Goal: Information Seeking & Learning: Learn about a topic

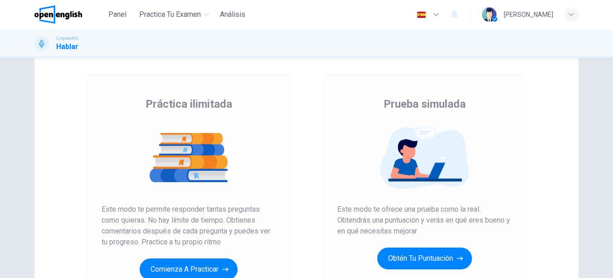
scroll to position [91, 0]
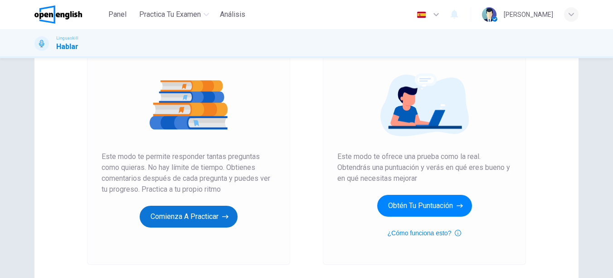
click at [202, 215] on button "Comienza a practicar" at bounding box center [189, 216] width 98 height 22
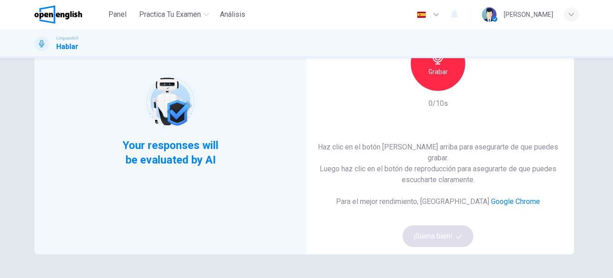
click at [440, 64] on icon "button" at bounding box center [438, 57] width 15 height 15
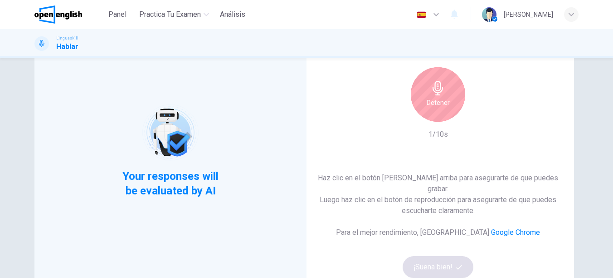
scroll to position [0, 0]
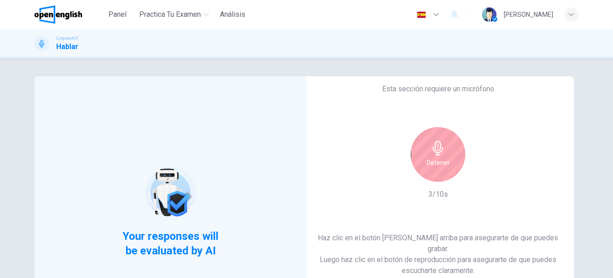
click at [437, 164] on h6 "Detener" at bounding box center [438, 162] width 23 height 11
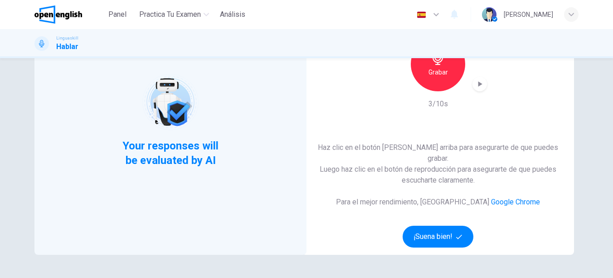
scroll to position [91, 0]
click at [480, 88] on icon "button" at bounding box center [479, 83] width 9 height 9
click at [449, 227] on button "¡Suena bien!" at bounding box center [438, 236] width 71 height 22
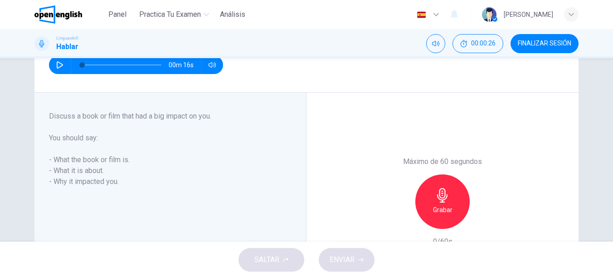
scroll to position [136, 0]
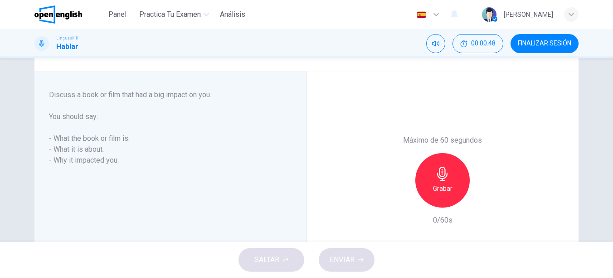
drag, startPoint x: 129, startPoint y: 138, endPoint x: 104, endPoint y: 138, distance: 25.4
click at [104, 138] on h6 "- What the book or film is." at bounding box center [165, 138] width 232 height 11
drag, startPoint x: 104, startPoint y: 138, endPoint x: 76, endPoint y: 138, distance: 28.1
click at [76, 138] on h6 "- What the book or film is." at bounding box center [165, 138] width 232 height 11
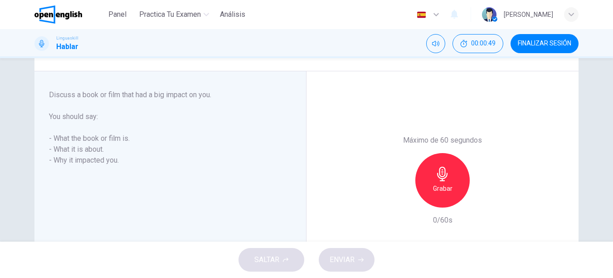
click at [76, 138] on h6 "- What the book or film is." at bounding box center [165, 138] width 232 height 11
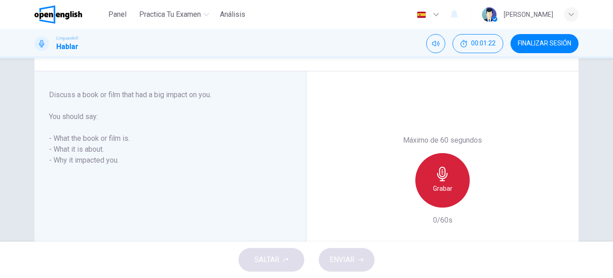
click at [449, 180] on div "Grabar" at bounding box center [442, 180] width 54 height 54
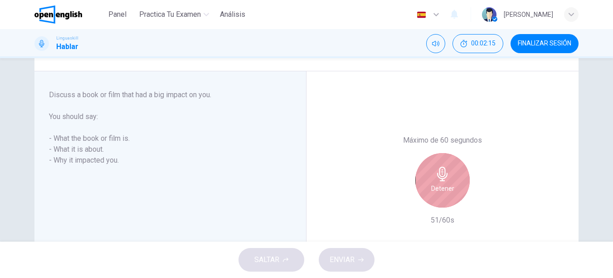
click at [450, 177] on div "Detener" at bounding box center [442, 180] width 54 height 54
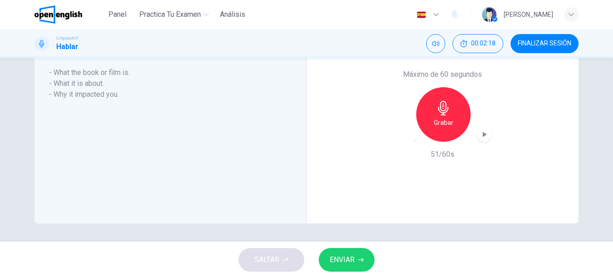
scroll to position [156, 0]
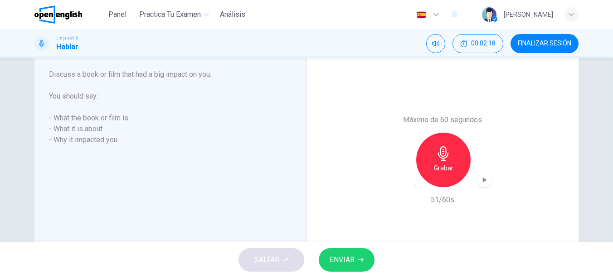
click at [356, 264] on button "ENVIAR" at bounding box center [347, 260] width 56 height 24
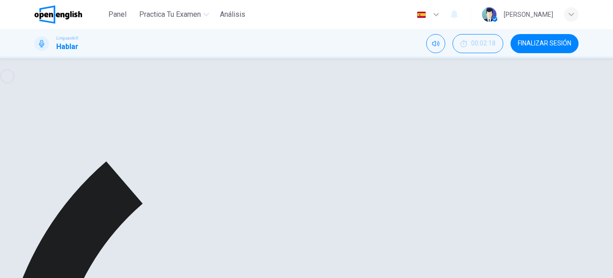
click at [484, 180] on icon "button" at bounding box center [485, 179] width 4 height 5
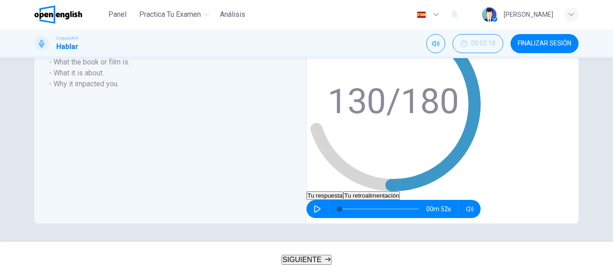
scroll to position [220, 0]
click at [400, 191] on button "Tu retroalimentación" at bounding box center [371, 195] width 57 height 9
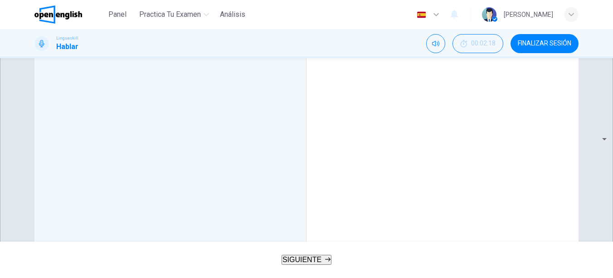
scroll to position [239, 0]
click at [296, 255] on span "SIGUIENTE" at bounding box center [302, 259] width 39 height 8
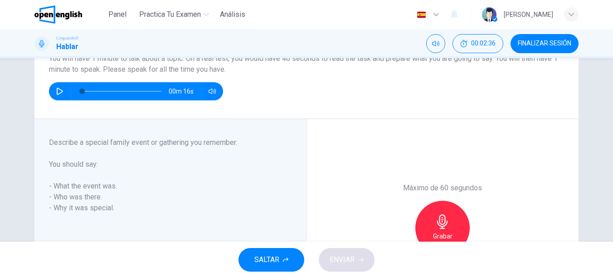
scroll to position [91, 0]
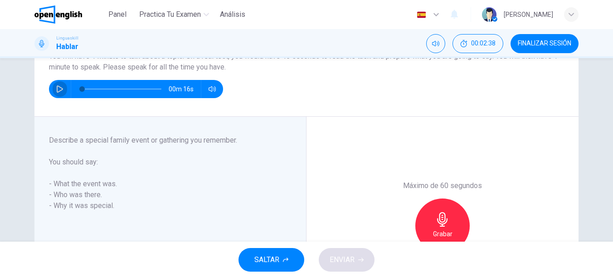
click at [57, 88] on icon "button" at bounding box center [59, 88] width 7 height 7
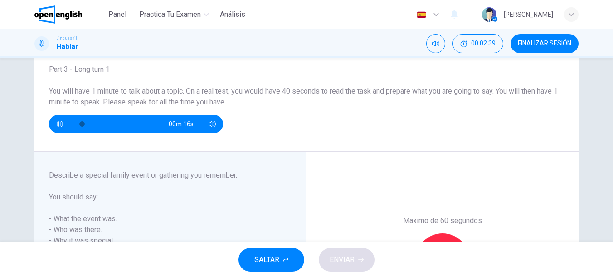
scroll to position [45, 0]
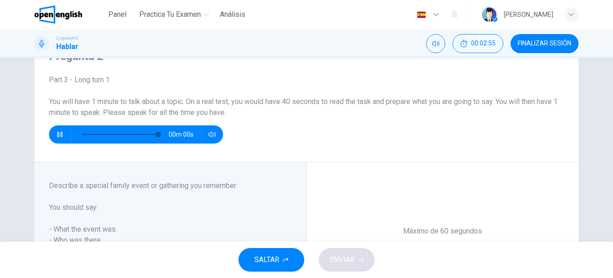
type input "*"
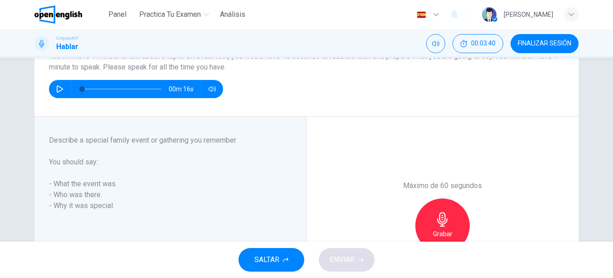
drag, startPoint x: 191, startPoint y: 141, endPoint x: 116, endPoint y: 140, distance: 75.3
click at [116, 140] on h6 "Describe a special family event or gathering you remember." at bounding box center [165, 140] width 232 height 11
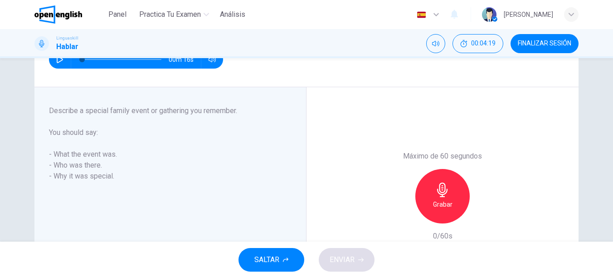
scroll to position [136, 0]
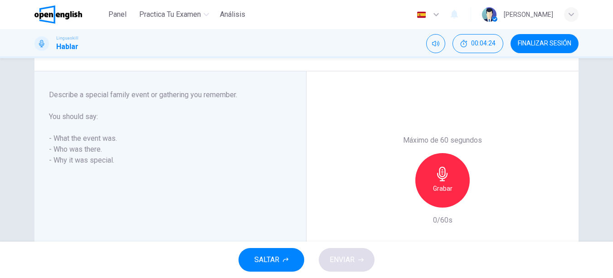
click at [446, 186] on h6 "Grabar" at bounding box center [443, 188] width 20 height 11
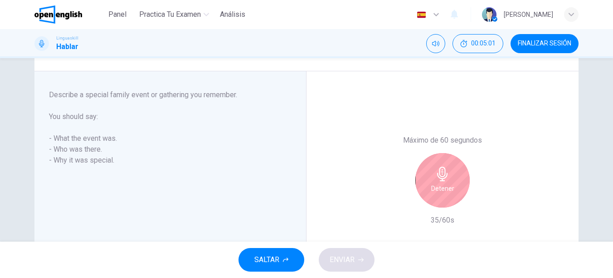
click at [440, 180] on icon "button" at bounding box center [442, 173] width 15 height 15
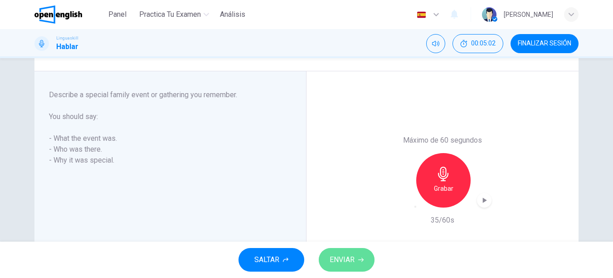
click at [334, 259] on span "ENVIAR" at bounding box center [342, 259] width 25 height 13
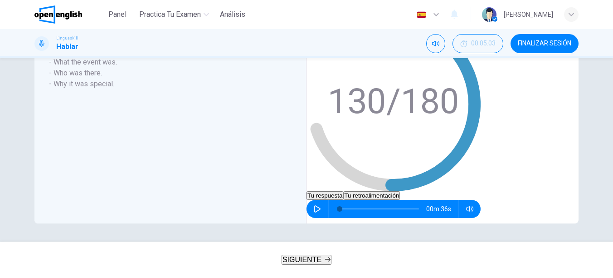
scroll to position [175, 0]
click at [400, 191] on button "Tu retroalimentación" at bounding box center [371, 195] width 57 height 9
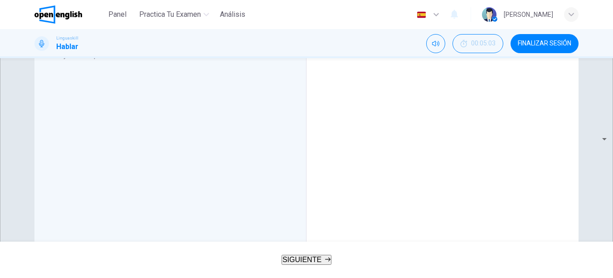
scroll to position [239, 0]
drag, startPoint x: 225, startPoint y: 114, endPoint x: 493, endPoint y: 198, distance: 280.6
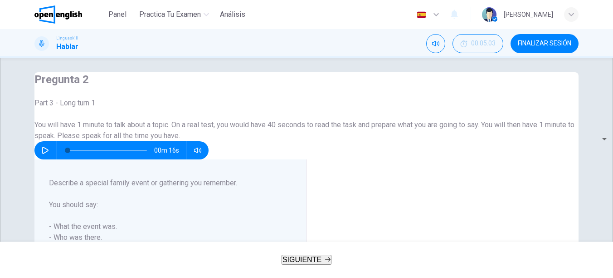
scroll to position [0, 0]
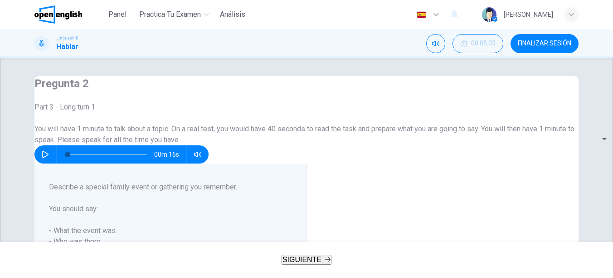
click at [322, 264] on button "SIGUIENTE" at bounding box center [307, 259] width 50 height 10
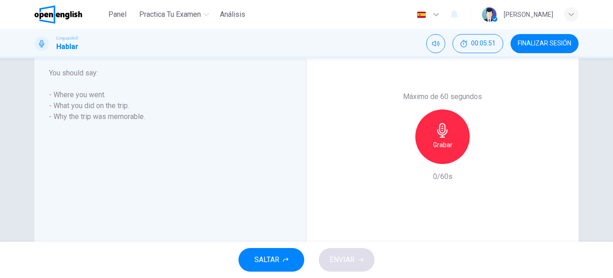
scroll to position [181, 0]
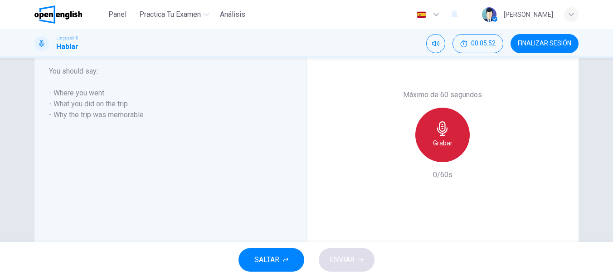
click at [437, 134] on icon "button" at bounding box center [442, 128] width 15 height 15
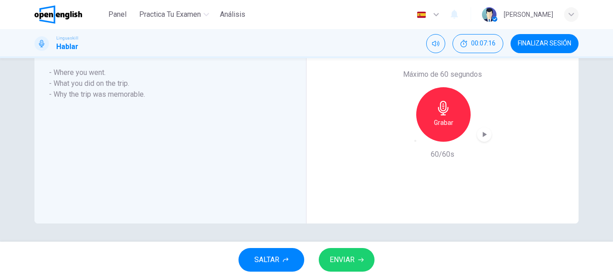
scroll to position [156, 0]
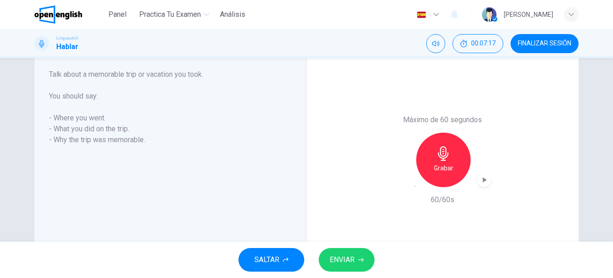
click at [368, 260] on button "ENVIAR" at bounding box center [347, 260] width 56 height 24
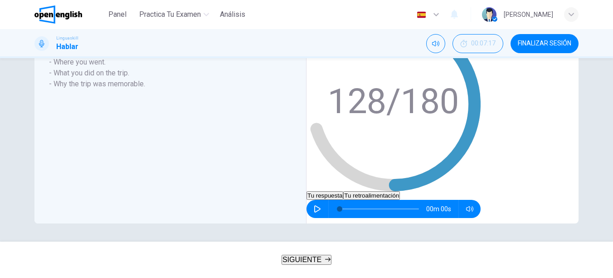
scroll to position [220, 0]
click at [400, 191] on button "Tu retroalimentación" at bounding box center [371, 195] width 57 height 9
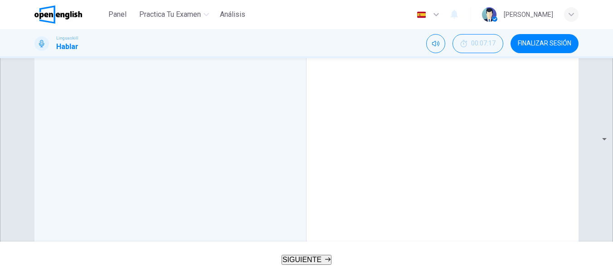
scroll to position [239, 0]
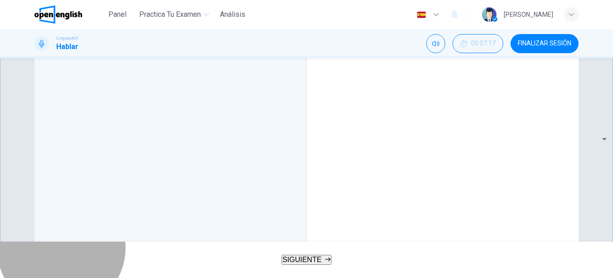
click at [328, 254] on button "SIGUIENTE" at bounding box center [307, 259] width 50 height 10
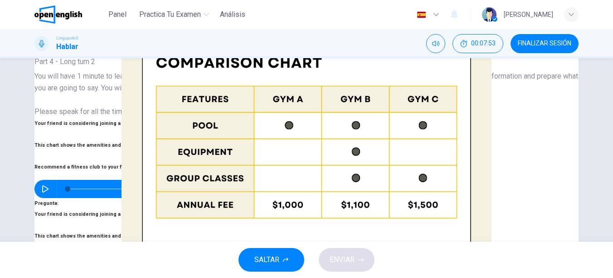
scroll to position [91, 0]
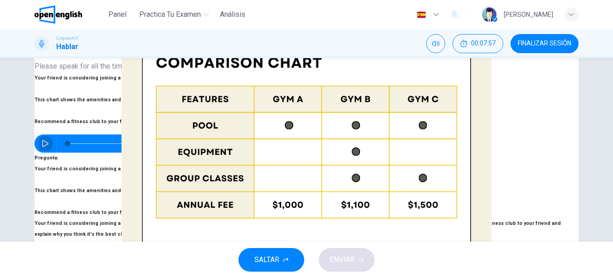
click at [49, 140] on icon "button" at bounding box center [45, 143] width 7 height 7
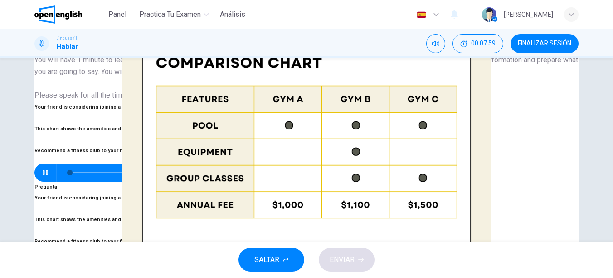
scroll to position [45, 0]
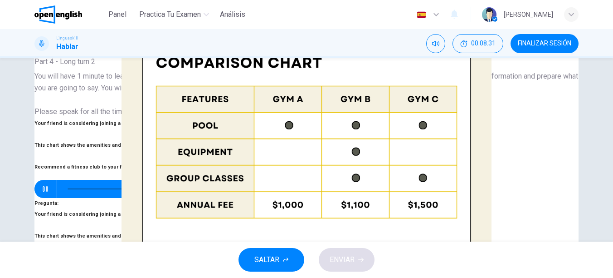
type input "*"
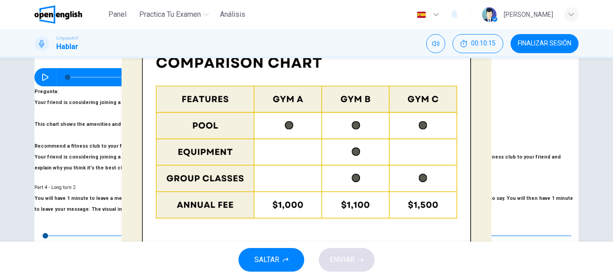
scroll to position [218, 0]
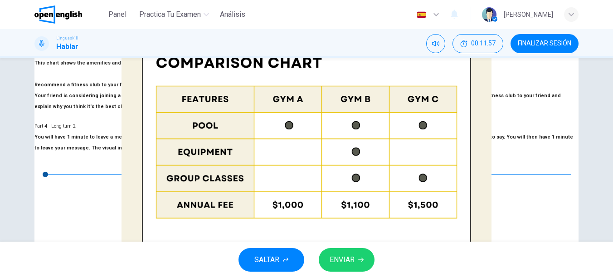
click at [342, 263] on span "ENVIAR" at bounding box center [342, 259] width 25 height 13
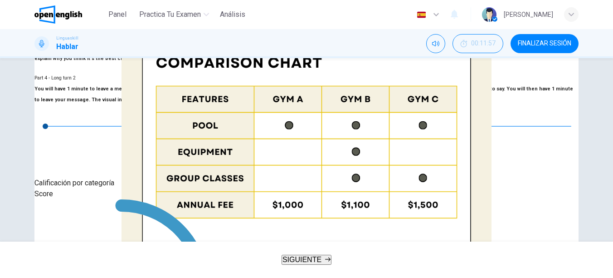
scroll to position [282, 0]
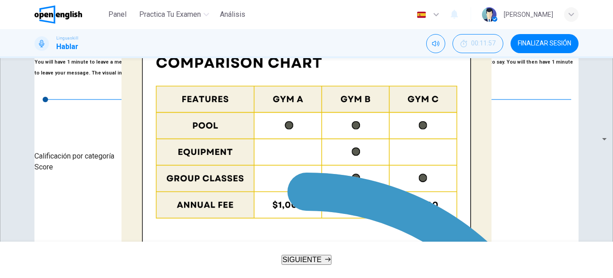
scroll to position [293, 0]
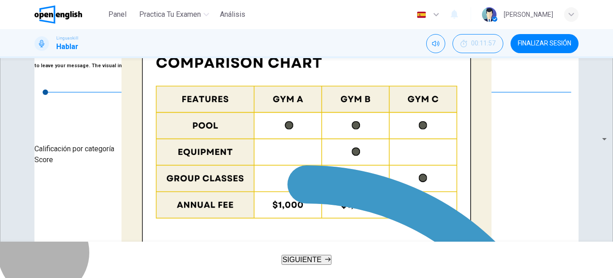
click at [311, 259] on span "SIGUIENTE" at bounding box center [302, 259] width 39 height 8
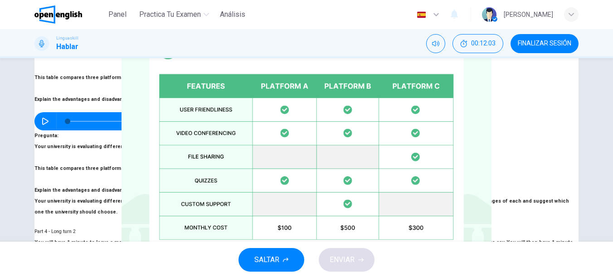
scroll to position [91, 0]
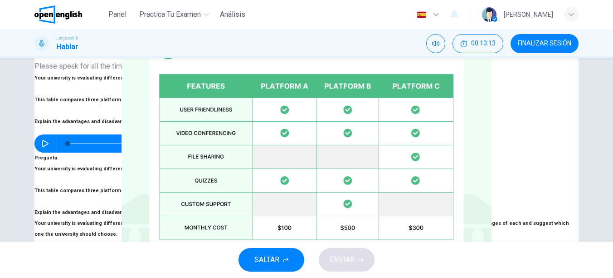
drag, startPoint x: 404, startPoint y: 132, endPoint x: 483, endPoint y: 147, distance: 80.3
click at [483, 220] on span "Your university is evaluating different online learning platforms. This table c…" at bounding box center [301, 228] width 535 height 17
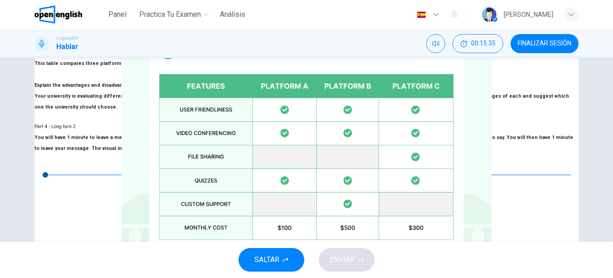
scroll to position [218, 0]
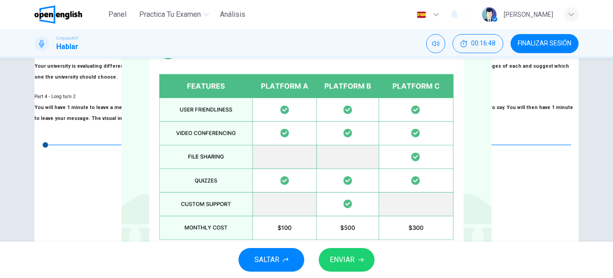
scroll to position [264, 0]
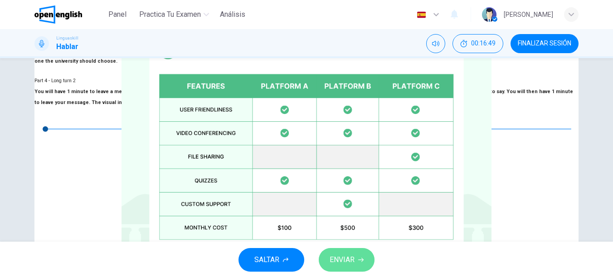
click at [345, 265] on span "ENVIAR" at bounding box center [342, 259] width 25 height 13
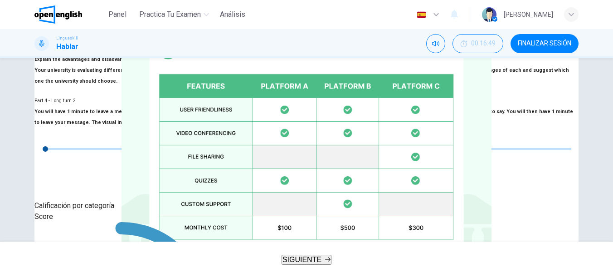
scroll to position [282, 0]
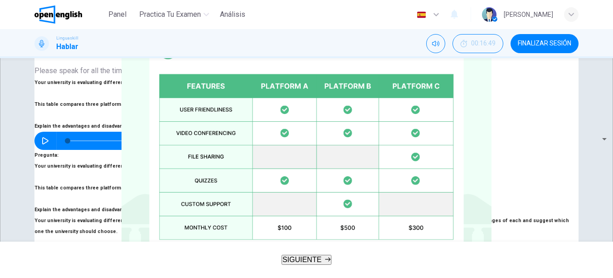
scroll to position [0, 0]
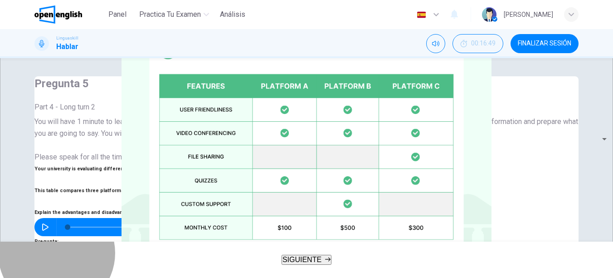
click at [325, 259] on icon "button" at bounding box center [327, 258] width 5 height 5
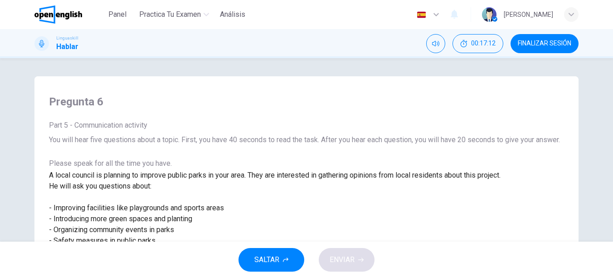
scroll to position [45, 0]
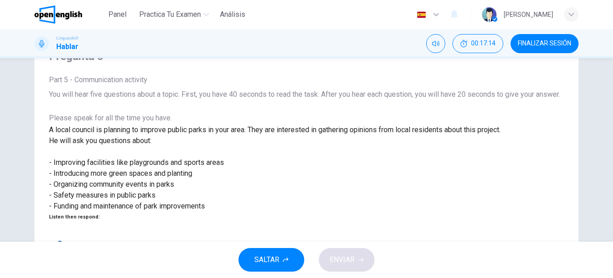
click at [64, 222] on button "button" at bounding box center [56, 229] width 15 height 15
type input "*"
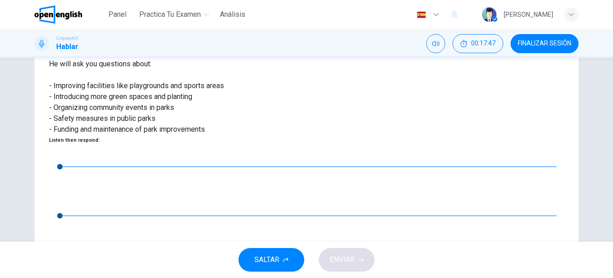
scroll to position [167, 0]
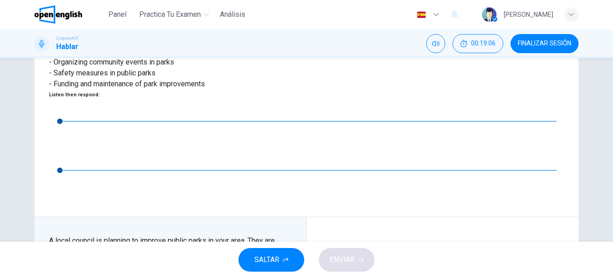
drag, startPoint x: 105, startPoint y: 122, endPoint x: 52, endPoint y: 122, distance: 52.6
drag, startPoint x: 114, startPoint y: 137, endPoint x: 121, endPoint y: 156, distance: 20.1
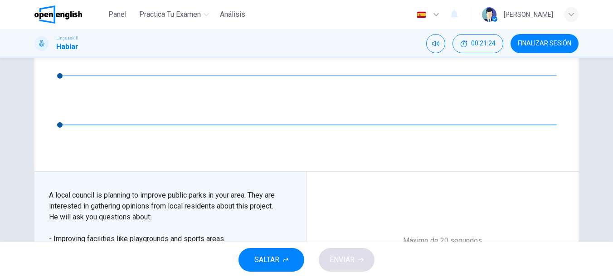
click at [439, 267] on icon "button" at bounding box center [442, 274] width 10 height 15
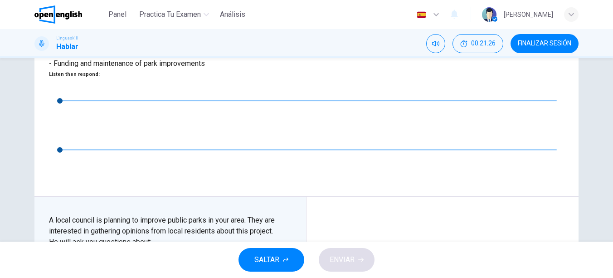
scroll to position [167, 0]
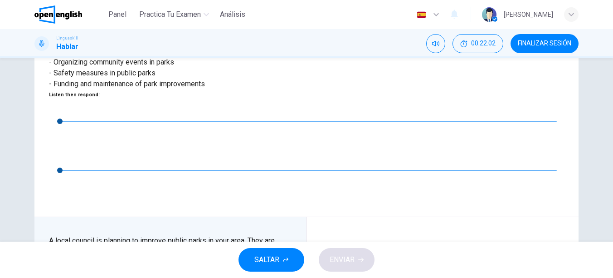
click at [358, 260] on button "ENVIAR" at bounding box center [347, 260] width 56 height 24
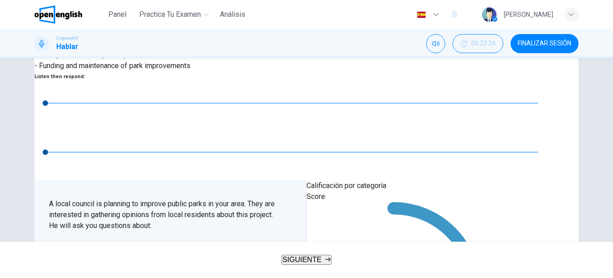
scroll to position [186, 0]
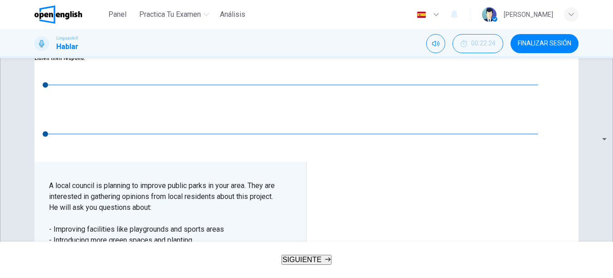
scroll to position [231, 0]
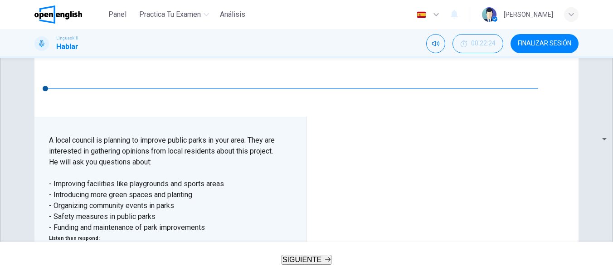
click at [318, 257] on span "SIGUIENTE" at bounding box center [302, 259] width 39 height 8
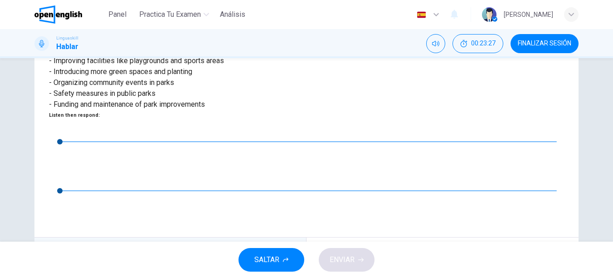
scroll to position [167, 0]
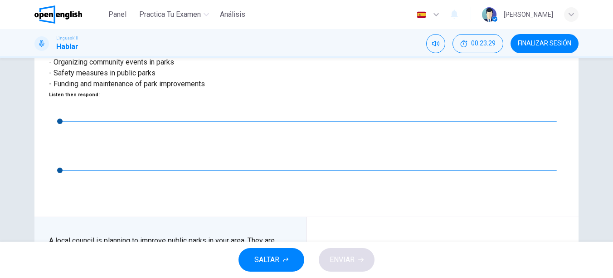
click at [58, 277] on div at bounding box center [306, 278] width 613 height 0
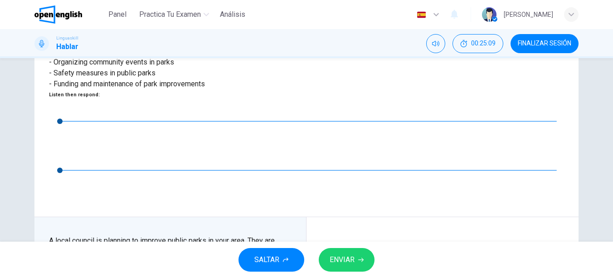
click at [356, 258] on button "ENVIAR" at bounding box center [347, 260] width 56 height 24
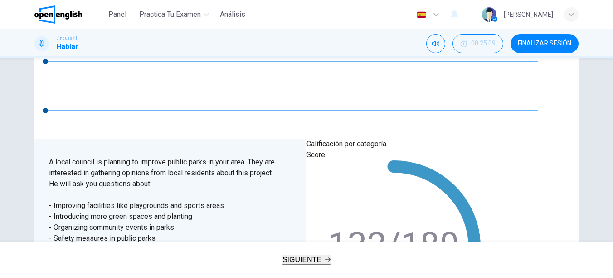
scroll to position [231, 0]
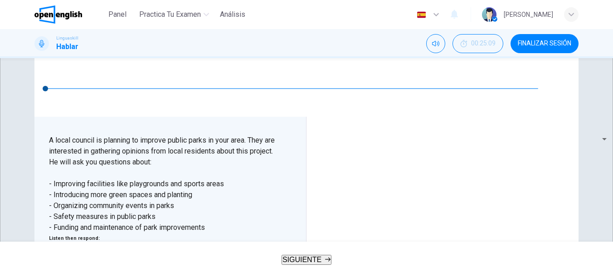
scroll to position [186, 0]
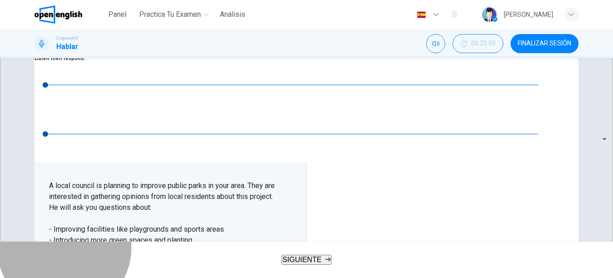
click at [332, 254] on button "SIGUIENTE" at bounding box center [307, 259] width 50 height 10
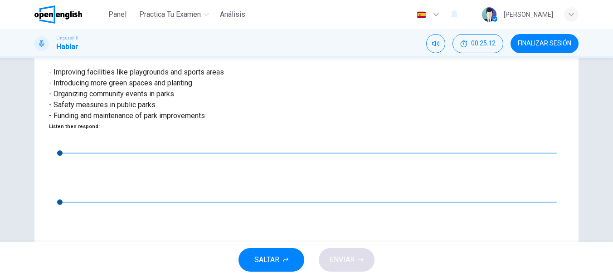
scroll to position [136, 0]
click at [190, 277] on div at bounding box center [306, 278] width 613 height 0
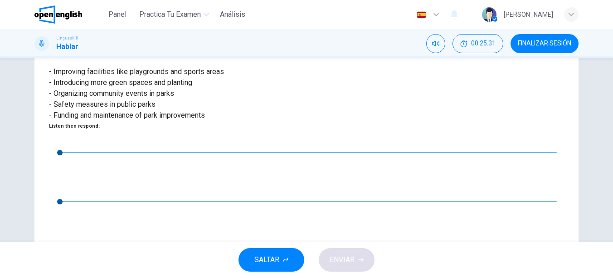
drag, startPoint x: 58, startPoint y: 226, endPoint x: 187, endPoint y: 225, distance: 129.3
type input "*"
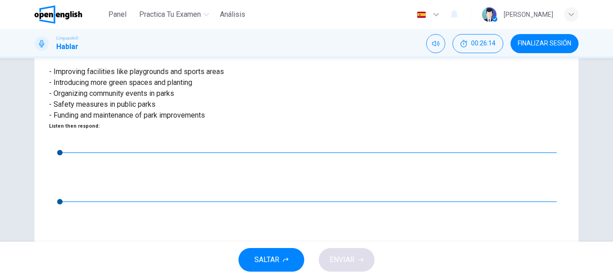
scroll to position [181, 0]
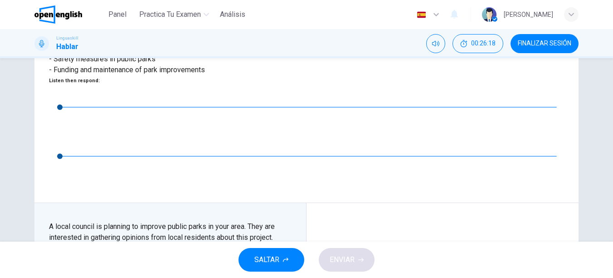
click at [356, 252] on button "ENVIAR" at bounding box center [347, 260] width 56 height 24
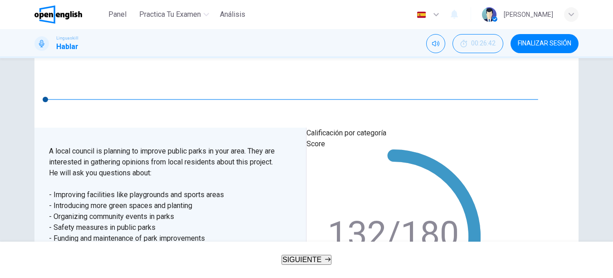
scroll to position [231, 0]
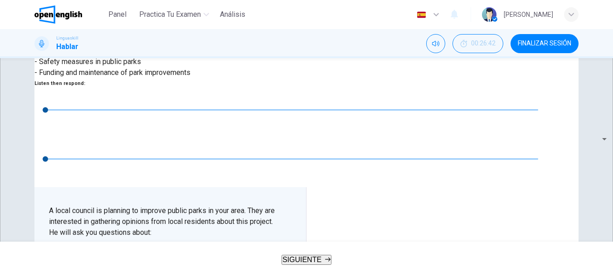
scroll to position [159, 0]
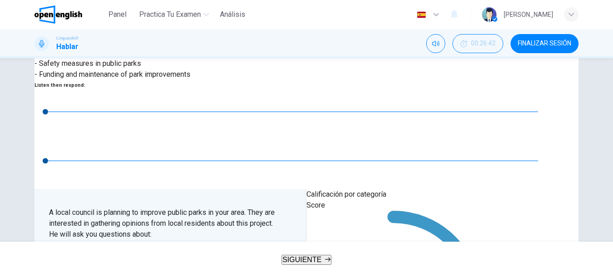
type input "**"
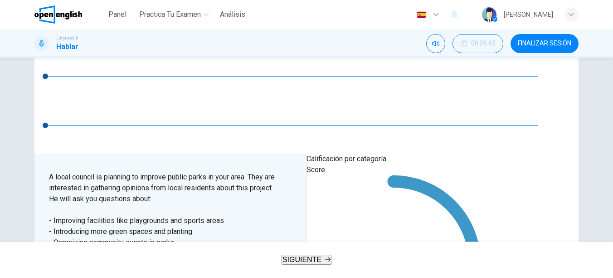
scroll to position [231, 0]
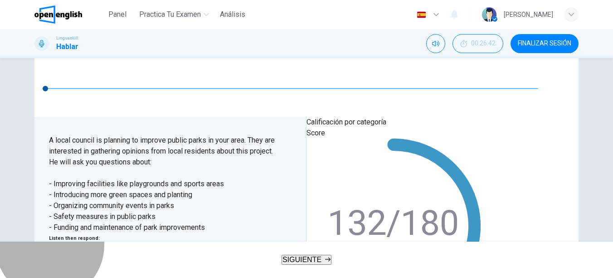
click at [317, 254] on button "SIGUIENTE" at bounding box center [307, 259] width 50 height 10
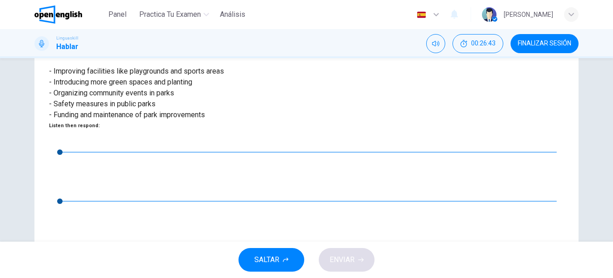
scroll to position [181, 0]
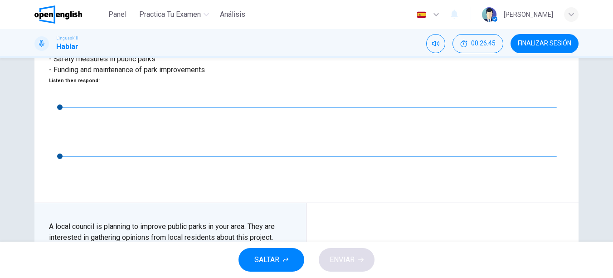
drag, startPoint x: 250, startPoint y: 150, endPoint x: 319, endPoint y: 151, distance: 69.4
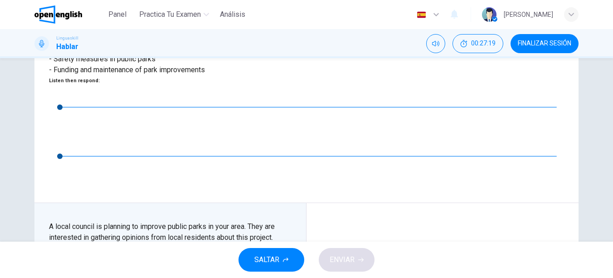
drag, startPoint x: 319, startPoint y: 151, endPoint x: 348, endPoint y: 140, distance: 31.2
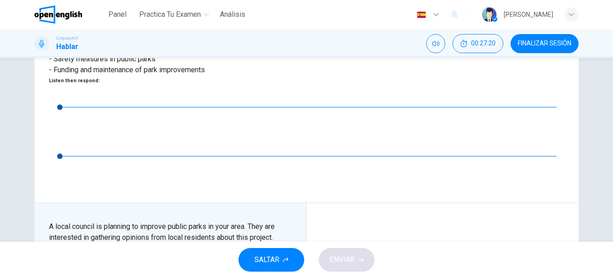
type input "*"
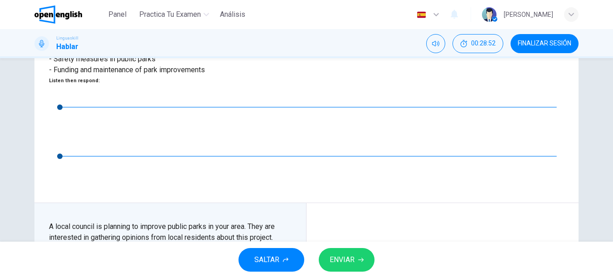
scroll to position [213, 0]
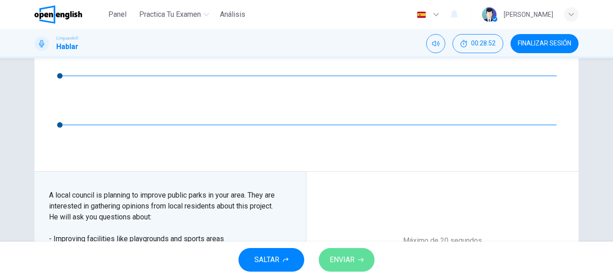
click at [359, 257] on icon "button" at bounding box center [360, 259] width 5 height 5
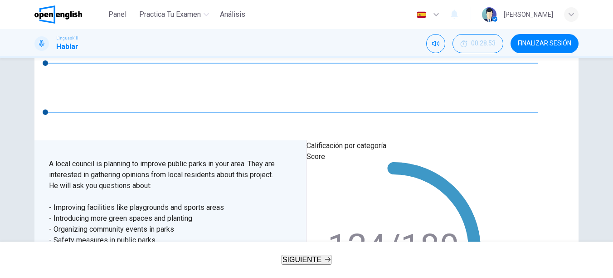
scroll to position [186, 0]
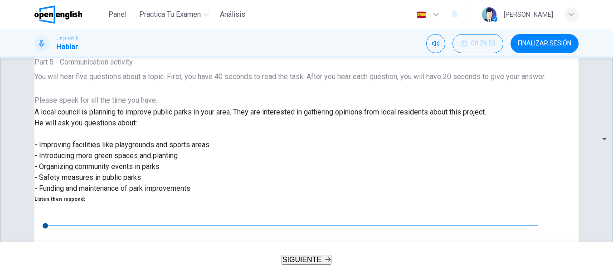
scroll to position [0, 0]
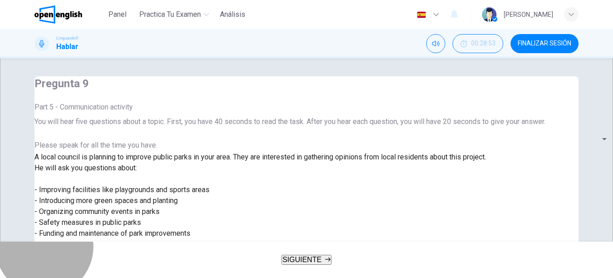
click at [312, 254] on button "SIGUIENTE" at bounding box center [307, 259] width 50 height 10
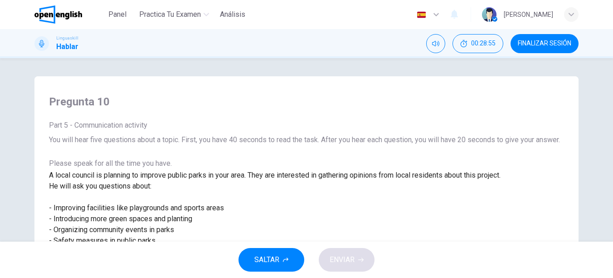
click at [547, 42] on span "FINALIZAR SESIÓN" at bounding box center [545, 43] width 54 height 7
